Goal: Task Accomplishment & Management: Manage account settings

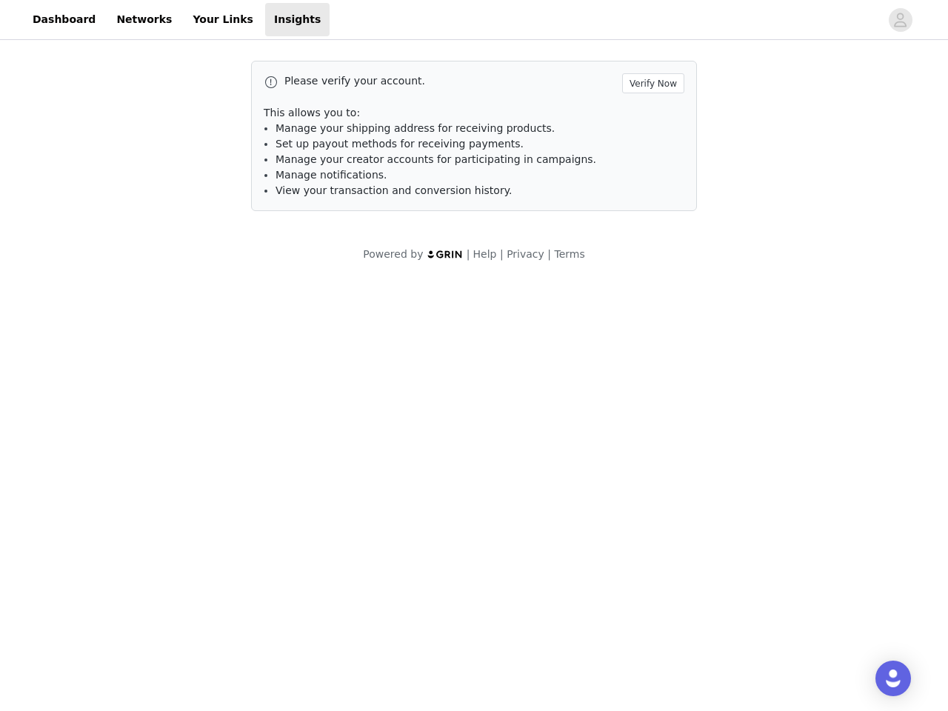
click at [474, 356] on body "Dashboard Networks Your Links Insights Please verify your account. Verify Now T…" at bounding box center [474, 355] width 948 height 711
click at [474, 140] on span "Set up payout methods for receiving payments." at bounding box center [400, 144] width 248 height 12
click at [474, 20] on div at bounding box center [605, 19] width 550 height 33
click at [901, 20] on icon "avatar" at bounding box center [900, 20] width 14 height 24
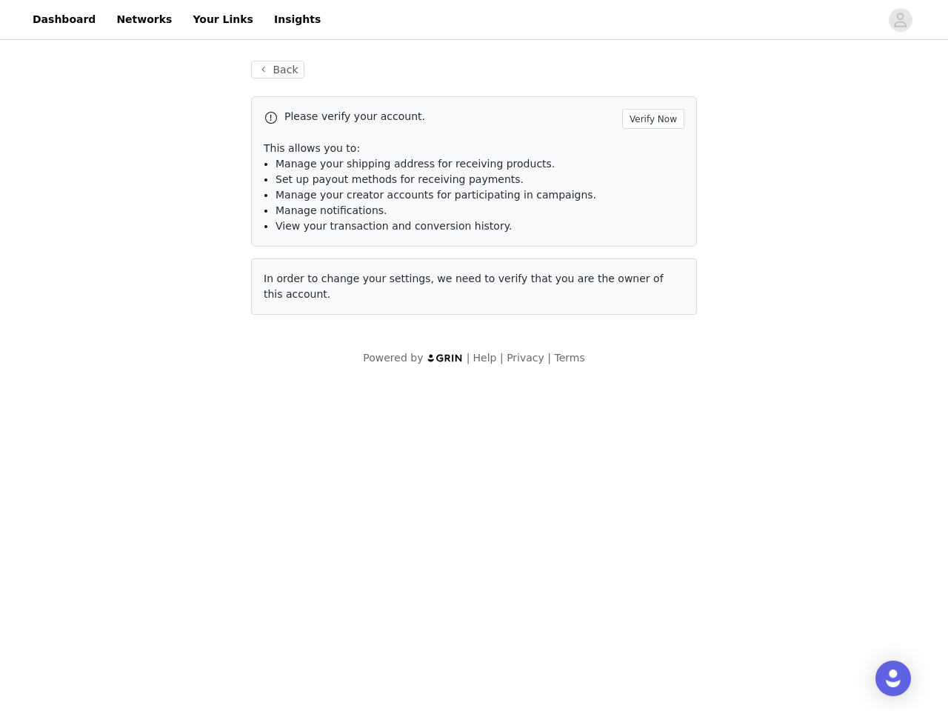
click at [656, 83] on div "Back Please verify your account. Verify Now This allows you to: Manage your shi…" at bounding box center [473, 188] width 481 height 290
click at [893, 678] on img "Open Intercom Messenger" at bounding box center [893, 679] width 18 height 18
